Goal: Check status: Check status

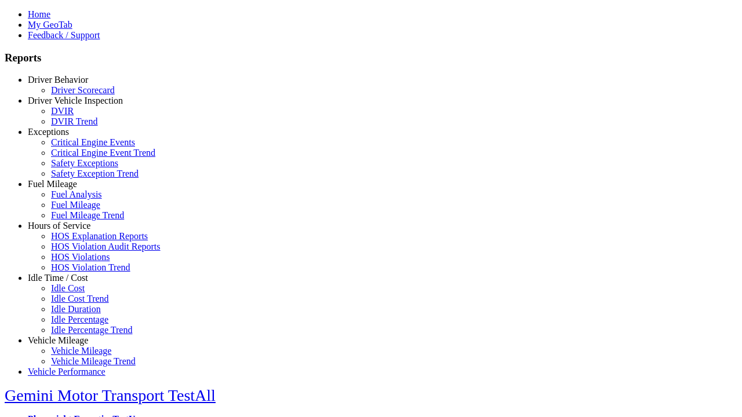
select select "**********"
type input "********"
type input "**********"
